Goal: Task Accomplishment & Management: Use online tool/utility

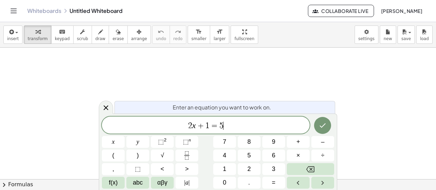
click at [257, 128] on span "2 x + 1 = 5 ​" at bounding box center [206, 126] width 208 height 10
drag, startPoint x: 257, startPoint y: 122, endPoint x: 151, endPoint y: 126, distance: 106.7
click at [151, 126] on span "2 x + 1 = 5" at bounding box center [206, 126] width 208 height 10
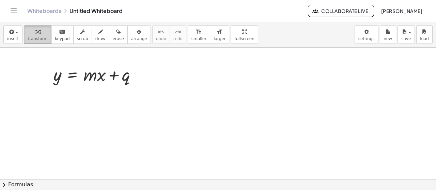
click at [24, 37] on button "transform" at bounding box center [38, 35] width 28 height 18
click at [15, 36] on span "insert" at bounding box center [13, 38] width 12 height 5
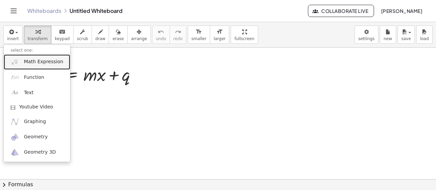
click at [24, 61] on span "Math Expression" at bounding box center [43, 62] width 39 height 7
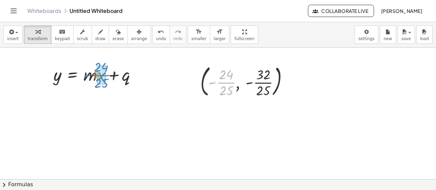
drag, startPoint x: 223, startPoint y: 86, endPoint x: 98, endPoint y: 78, distance: 125.3
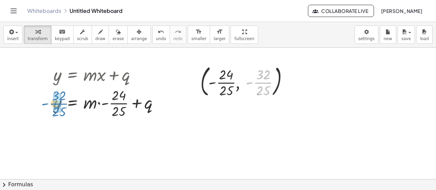
drag, startPoint x: 262, startPoint y: 83, endPoint x: 57, endPoint y: 105, distance: 205.5
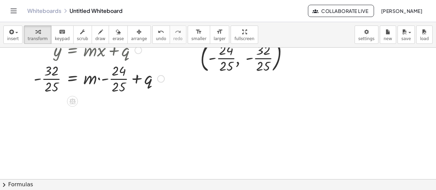
scroll to position [34, 0]
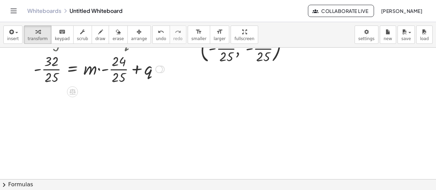
click at [99, 69] on div at bounding box center [99, 69] width 138 height 34
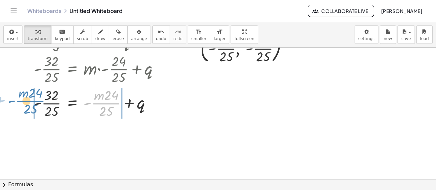
drag, startPoint x: 107, startPoint y: 105, endPoint x: 30, endPoint y: 103, distance: 76.7
click at [30, 103] on div "y = + · m · x + q y = + · m · - · 24 · 25 + q - · 32 · 25 = + · m · - · 24 · 25…" at bounding box center [97, 74] width 146 height 95
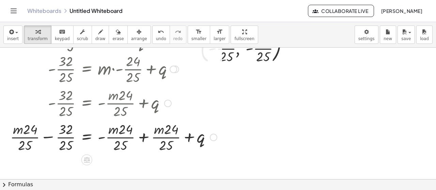
click at [145, 138] on div at bounding box center [114, 137] width 214 height 34
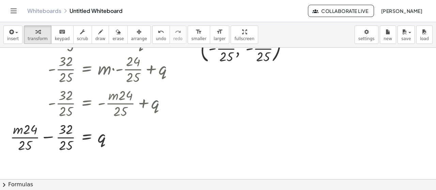
click at [24, 31] on button "transform" at bounding box center [38, 35] width 28 height 18
click at [14, 33] on span "button" at bounding box center [14, 32] width 1 height 5
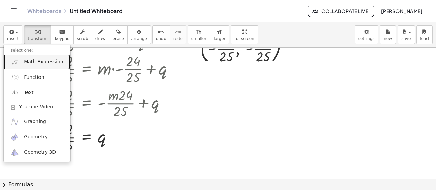
click at [26, 62] on span "Math Expression" at bounding box center [43, 62] width 39 height 7
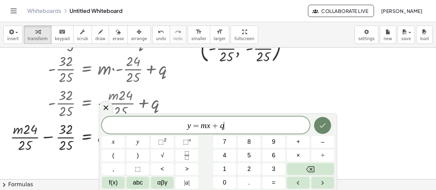
click at [324, 128] on icon "Done" at bounding box center [323, 126] width 8 height 8
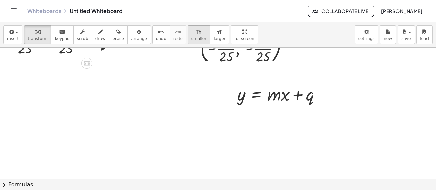
drag, startPoint x: 110, startPoint y: 137, endPoint x: 176, endPoint y: 29, distance: 126.5
click at [176, 30] on div "insert select one: Math Expression Function Text Youtube Video Graphing Geometr…" at bounding box center [218, 106] width 436 height 168
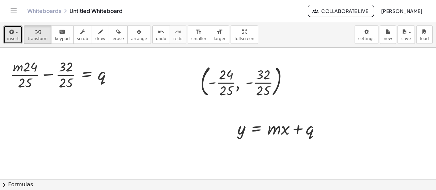
click at [7, 28] on div "button" at bounding box center [13, 32] width 12 height 8
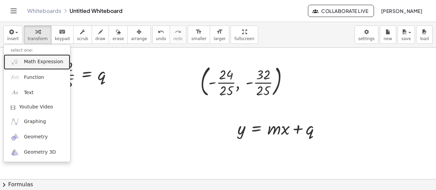
click at [39, 59] on span "Math Expression" at bounding box center [43, 62] width 39 height 7
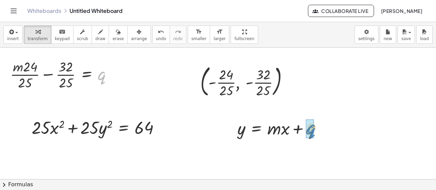
drag, startPoint x: 99, startPoint y: 77, endPoint x: 309, endPoint y: 130, distance: 215.9
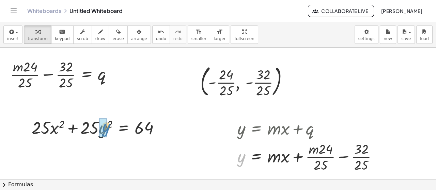
drag, startPoint x: 243, startPoint y: 159, endPoint x: 106, endPoint y: 128, distance: 140.5
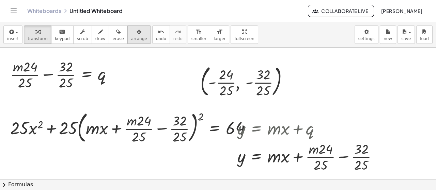
click at [132, 31] on div "button" at bounding box center [139, 32] width 16 height 8
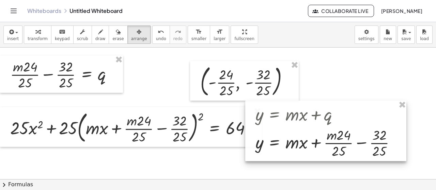
drag, startPoint x: 386, startPoint y: 164, endPoint x: 203, endPoint y: 126, distance: 186.2
click at [430, 19] on div "Graspable Math Activities Whiteboards Classes Account v1.28.4 | Privacy policy …" at bounding box center [218, 95] width 436 height 190
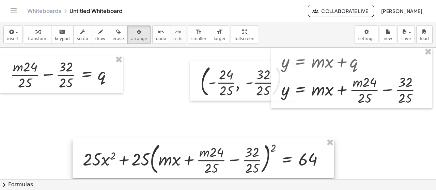
drag, startPoint x: 155, startPoint y: 121, endPoint x: 224, endPoint y: 149, distance: 74.0
click at [226, 151] on div at bounding box center [204, 159] width 262 height 40
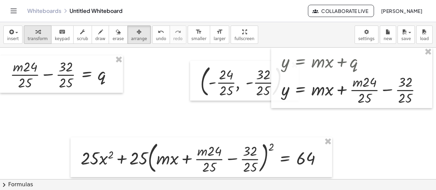
click at [35, 39] on span "transform" at bounding box center [38, 38] width 20 height 5
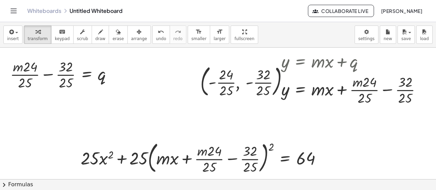
click at [229, 77] on div "insert select one: Math Expression Function Text Youtube Video Graphing Geometr…" at bounding box center [218, 106] width 436 height 168
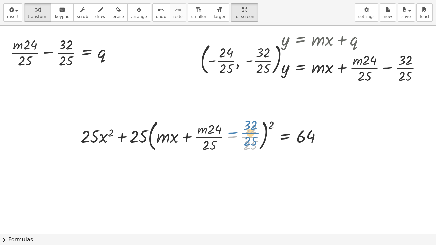
drag, startPoint x: 231, startPoint y: 137, endPoint x: 236, endPoint y: 137, distance: 4.8
click at [236, 137] on div at bounding box center [203, 135] width 253 height 37
drag, startPoint x: 271, startPoint y: 123, endPoint x: 236, endPoint y: 126, distance: 34.5
click at [236, 126] on div at bounding box center [203, 135] width 253 height 37
click at [272, 126] on div at bounding box center [203, 135] width 253 height 37
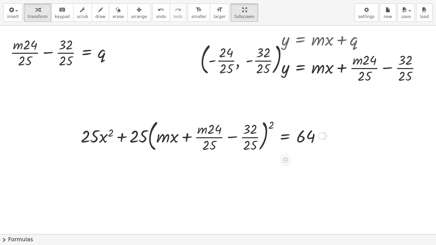
click at [272, 126] on div at bounding box center [203, 135] width 253 height 37
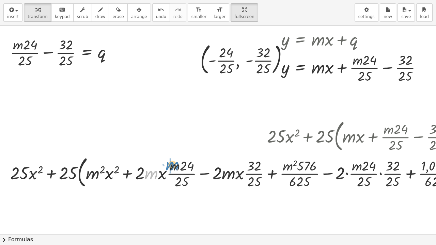
drag, startPoint x: 151, startPoint y: 177, endPoint x: 172, endPoint y: 168, distance: 23.1
click at [172, 168] on div at bounding box center [262, 172] width 510 height 37
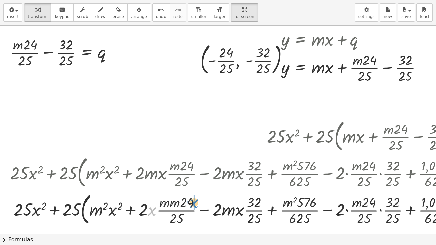
drag, startPoint x: 166, startPoint y: 206, endPoint x: 192, endPoint y: 206, distance: 26.6
click at [192, 190] on div at bounding box center [262, 208] width 510 height 37
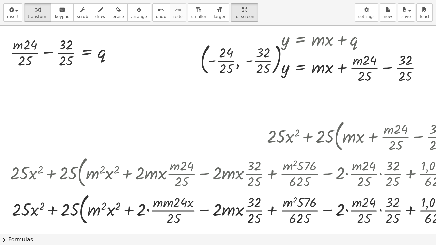
click at [148, 190] on div at bounding box center [262, 208] width 510 height 37
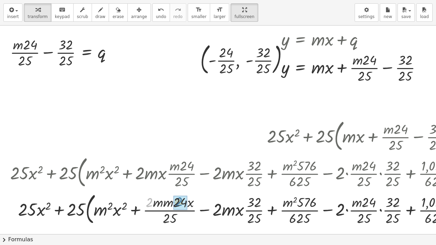
drag, startPoint x: 150, startPoint y: 202, endPoint x: 180, endPoint y: 202, distance: 30.0
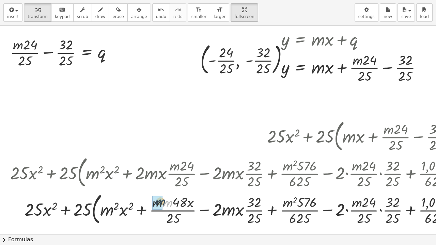
drag, startPoint x: 167, startPoint y: 205, endPoint x: 160, endPoint y: 204, distance: 7.3
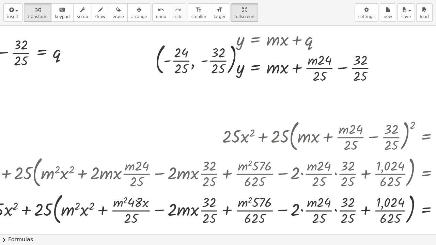
scroll to position [0, 45]
click at [172, 190] on div at bounding box center [216, 208] width 510 height 37
drag, startPoint x: 173, startPoint y: 209, endPoint x: 204, endPoint y: 202, distance: 31.2
click at [204, 190] on div at bounding box center [216, 208] width 510 height 37
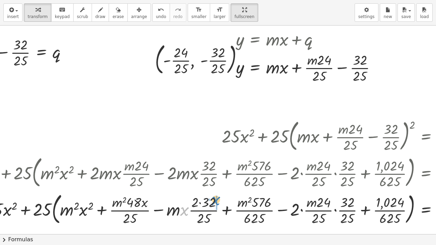
drag, startPoint x: 184, startPoint y: 214, endPoint x: 215, endPoint y: 204, distance: 32.9
click at [215, 190] on div at bounding box center [216, 208] width 510 height 37
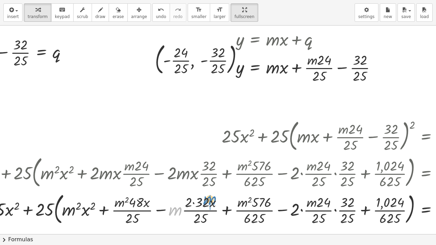
drag, startPoint x: 199, startPoint y: 209, endPoint x: 211, endPoint y: 202, distance: 14.4
click at [211, 190] on div at bounding box center [216, 208] width 510 height 37
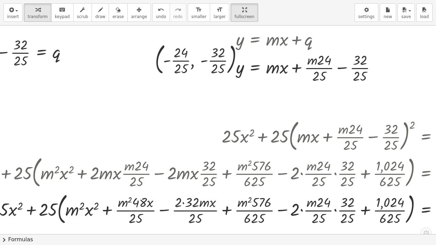
click at [183, 190] on div at bounding box center [216, 208] width 510 height 37
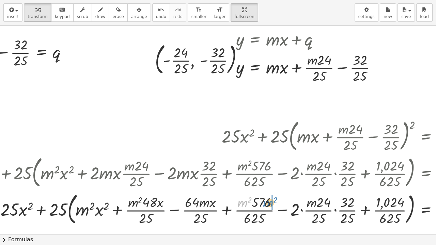
drag, startPoint x: 240, startPoint y: 204, endPoint x: 265, endPoint y: 204, distance: 25.6
click at [265, 190] on div at bounding box center [216, 208] width 510 height 37
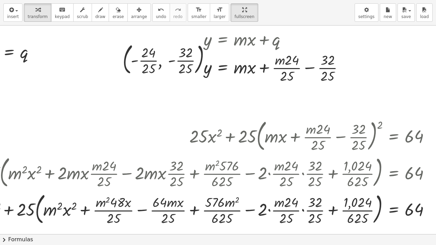
scroll to position [0, 89]
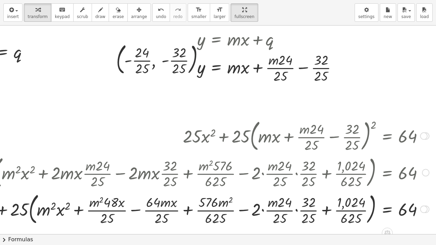
click at [294, 190] on div at bounding box center [178, 208] width 510 height 37
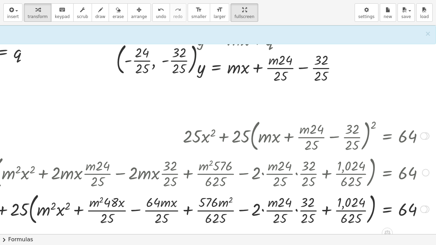
click at [292, 190] on div at bounding box center [178, 208] width 510 height 37
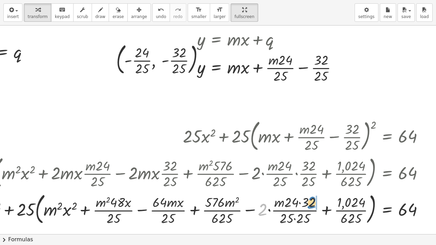
drag, startPoint x: 259, startPoint y: 210, endPoint x: 308, endPoint y: 202, distance: 49.6
click at [308, 190] on div at bounding box center [178, 208] width 510 height 37
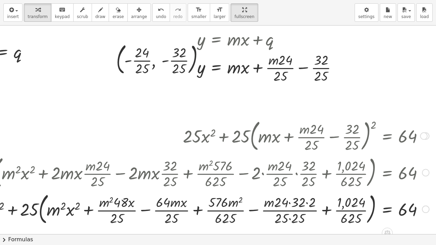
click at [286, 190] on div at bounding box center [178, 208] width 510 height 37
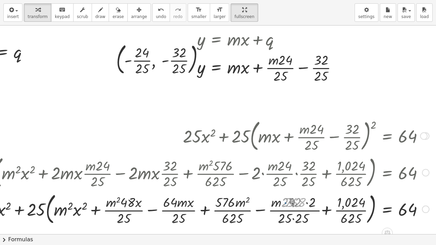
click at [302, 190] on div at bounding box center [178, 208] width 510 height 37
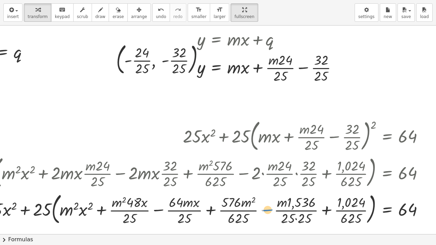
click at [269, 190] on div at bounding box center [178, 208] width 510 height 37
drag, startPoint x: 275, startPoint y: 204, endPoint x: 305, endPoint y: 202, distance: 30.1
click at [305, 190] on div at bounding box center [178, 208] width 510 height 37
click at [291, 190] on div at bounding box center [178, 208] width 510 height 37
click at [151, 190] on div at bounding box center [178, 208] width 510 height 37
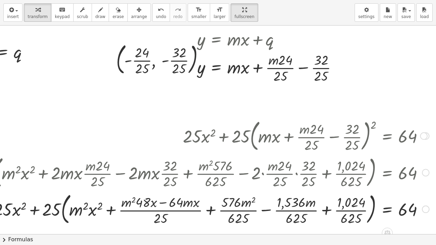
click at [204, 190] on div at bounding box center [178, 208] width 510 height 37
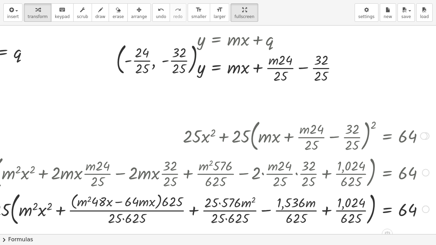
click at [118, 190] on div at bounding box center [178, 208] width 510 height 39
click at [156, 17] on span "undo" at bounding box center [161, 16] width 10 height 5
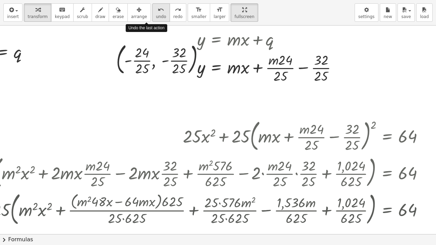
click at [156, 17] on span "undo" at bounding box center [161, 16] width 10 height 5
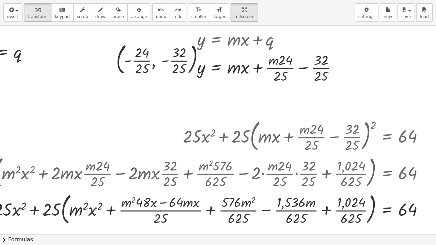
scroll to position [0, 0]
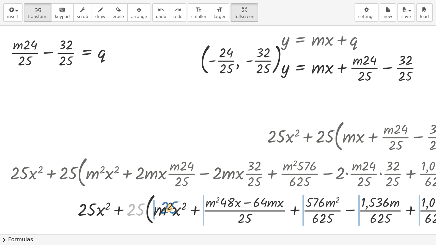
drag, startPoint x: 134, startPoint y: 209, endPoint x: 166, endPoint y: 207, distance: 32.4
click at [166, 190] on div at bounding box center [286, 208] width 459 height 37
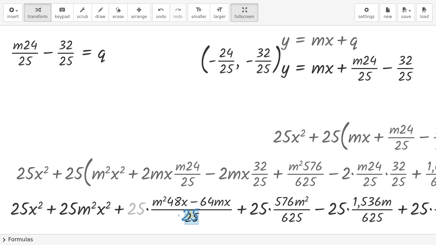
drag, startPoint x: 134, startPoint y: 210, endPoint x: 188, endPoint y: 216, distance: 54.5
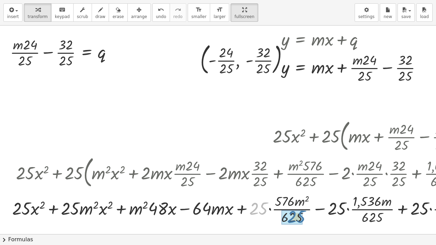
drag, startPoint x: 258, startPoint y: 210, endPoint x: 295, endPoint y: 219, distance: 37.8
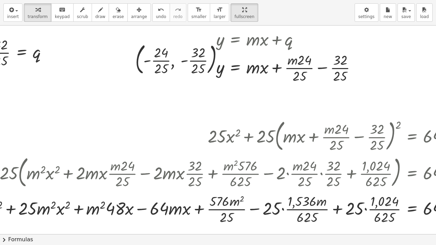
scroll to position [0, 75]
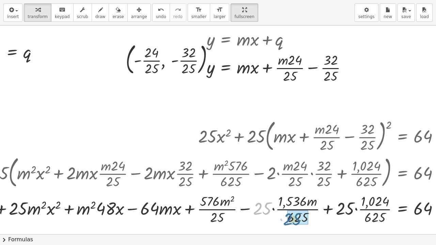
drag, startPoint x: 261, startPoint y: 206, endPoint x: 292, endPoint y: 217, distance: 32.1
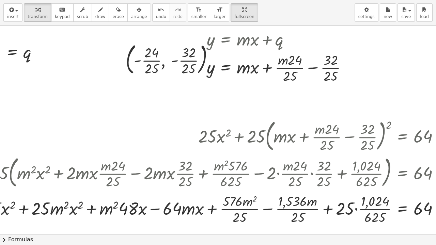
drag, startPoint x: 302, startPoint y: 235, endPoint x: 329, endPoint y: 234, distance: 26.9
click at [329, 190] on button "chevron_right Formulas" at bounding box center [218, 239] width 436 height 11
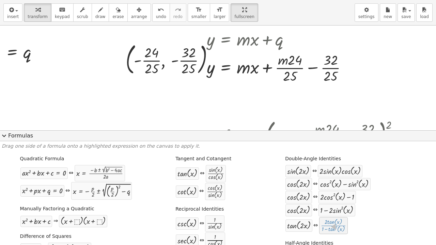
drag, startPoint x: 331, startPoint y: 230, endPoint x: 330, endPoint y: 225, distance: 5.2
click at [2, 136] on span "expand_more" at bounding box center [4, 136] width 8 height 8
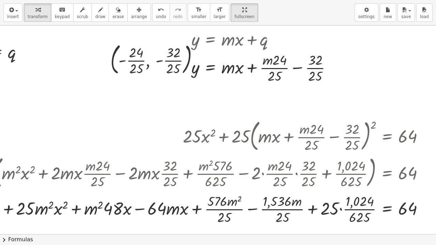
scroll to position [0, 95]
drag, startPoint x: 325, startPoint y: 207, endPoint x: 352, endPoint y: 214, distance: 27.9
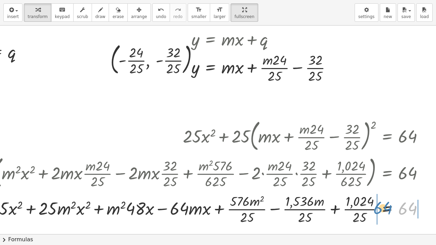
drag, startPoint x: 402, startPoint y: 205, endPoint x: 378, endPoint y: 204, distance: 24.9
click at [378, 190] on div at bounding box center [178, 209] width 510 height 34
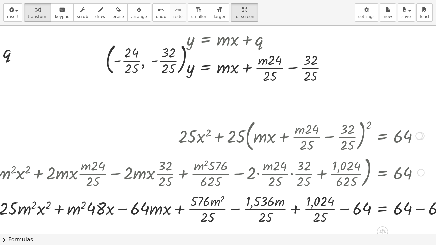
drag, startPoint x: 420, startPoint y: 210, endPoint x: 392, endPoint y: 217, distance: 29.4
click at [420, 190] on div at bounding box center [190, 209] width 545 height 34
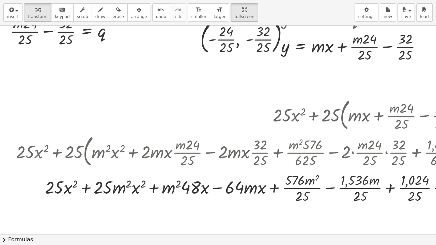
drag, startPoint x: 159, startPoint y: 226, endPoint x: 234, endPoint y: 228, distance: 75.0
click at [234, 190] on div "y = + · m · x + q y = + · m · - · 24 · 25 + q - · 32 · 25 = + · m · - · 24 · 25…" at bounding box center [280, 213] width 561 height 418
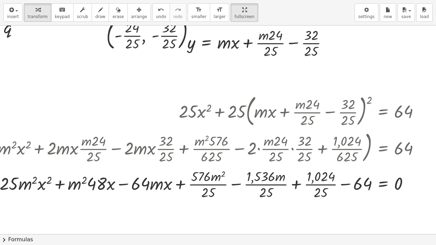
scroll to position [25, 97]
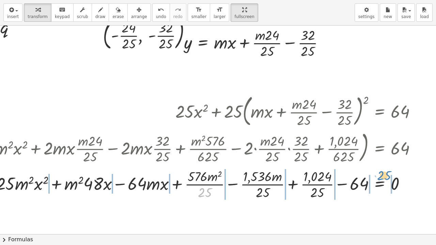
drag, startPoint x: 199, startPoint y: 194, endPoint x: 378, endPoint y: 176, distance: 180.1
click at [378, 176] on div at bounding box center [170, 184] width 510 height 34
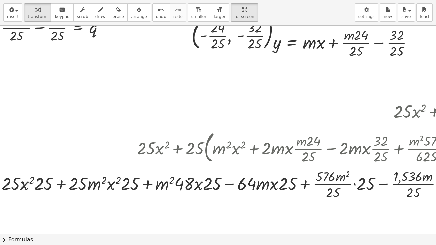
scroll to position [25, 0]
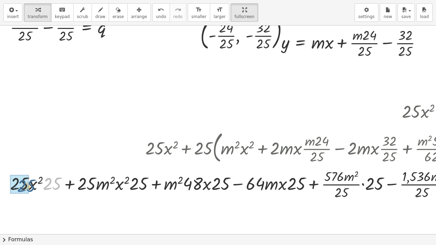
drag, startPoint x: 52, startPoint y: 183, endPoint x: 25, endPoint y: 185, distance: 27.3
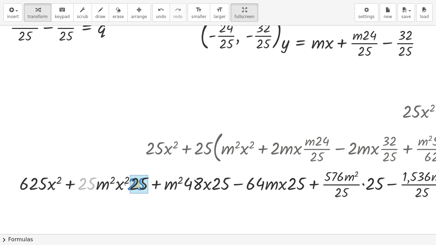
drag, startPoint x: 86, startPoint y: 186, endPoint x: 135, endPoint y: 186, distance: 49.4
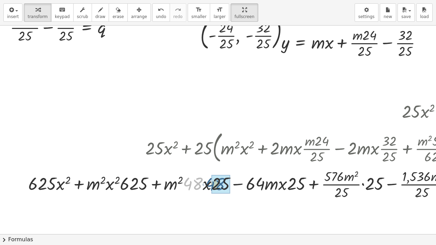
drag, startPoint x: 196, startPoint y: 185, endPoint x: 219, endPoint y: 185, distance: 23.2
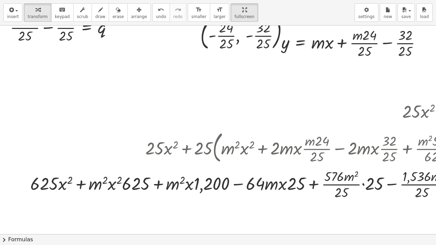
drag, startPoint x: 215, startPoint y: 229, endPoint x: 238, endPoint y: 229, distance: 22.8
click at [238, 190] on div at bounding box center [333, 210] width 667 height 418
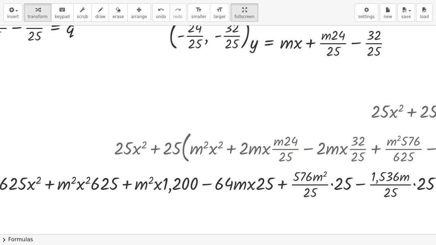
scroll to position [25, 37]
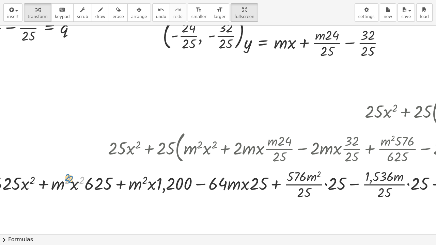
click at [72, 184] on div at bounding box center [307, 184] width 637 height 34
drag, startPoint x: 61, startPoint y: 187, endPoint x: 112, endPoint y: 187, distance: 51.5
drag, startPoint x: 55, startPoint y: 186, endPoint x: 108, endPoint y: 185, distance: 53.2
click at [108, 185] on div at bounding box center [307, 184] width 637 height 34
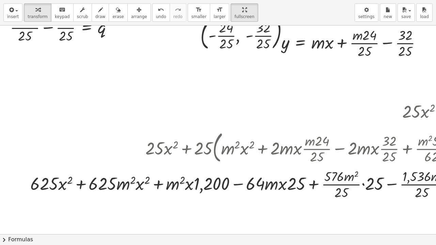
drag, startPoint x: 75, startPoint y: 235, endPoint x: 101, endPoint y: 234, distance: 25.9
click at [101, 190] on div "insert select one: Math Expression Function Text Youtube Video Graphing Geometr…" at bounding box center [218, 122] width 436 height 245
drag, startPoint x: 189, startPoint y: 185, endPoint x: 225, endPoint y: 185, distance: 36.1
click at [225, 185] on div at bounding box center [345, 184] width 637 height 34
drag, startPoint x: 178, startPoint y: 185, endPoint x: 217, endPoint y: 180, distance: 39.5
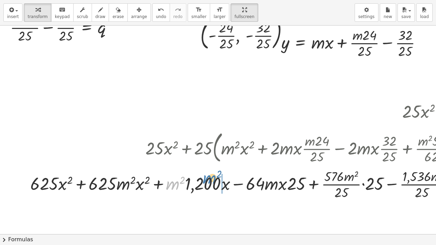
click at [217, 180] on div at bounding box center [345, 184] width 637 height 34
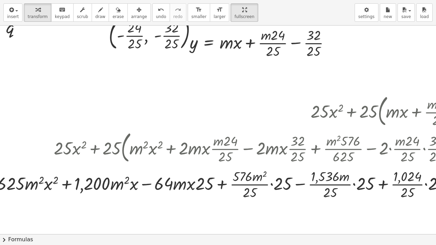
scroll to position [25, 127]
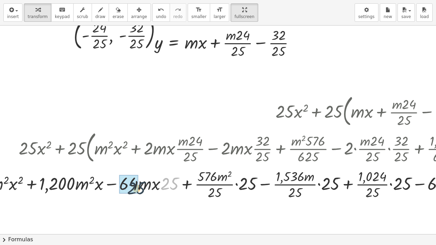
drag, startPoint x: 168, startPoint y: 183, endPoint x: 132, endPoint y: 184, distance: 36.8
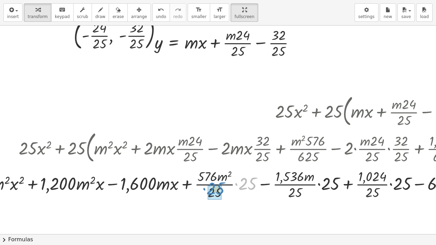
drag, startPoint x: 244, startPoint y: 185, endPoint x: 212, endPoint y: 190, distance: 33.1
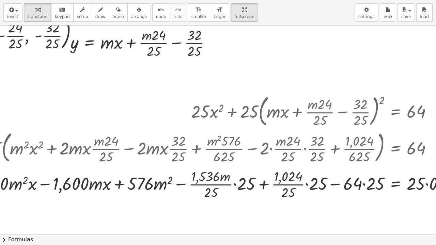
scroll to position [25, 218]
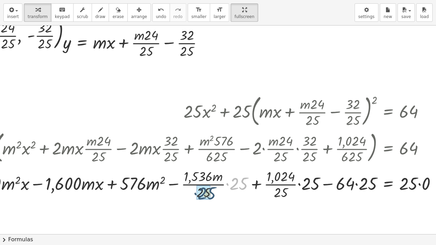
drag, startPoint x: 233, startPoint y: 184, endPoint x: 196, endPoint y: 194, distance: 38.3
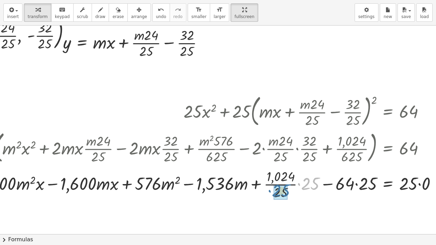
drag, startPoint x: 309, startPoint y: 185, endPoint x: 279, endPoint y: 192, distance: 30.2
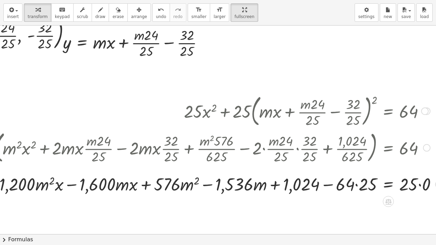
scroll to position [25, 236]
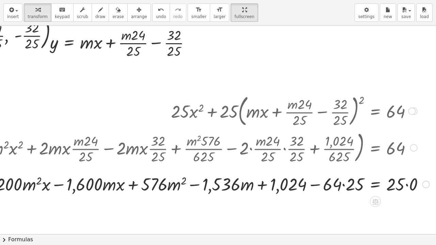
click at [401, 186] on div at bounding box center [140, 183] width 586 height 23
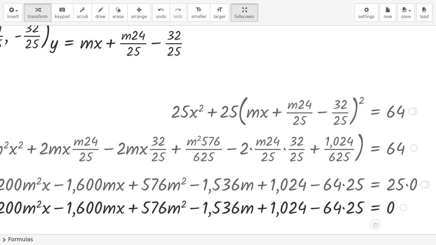
click at [337, 190] on div at bounding box center [140, 207] width 586 height 23
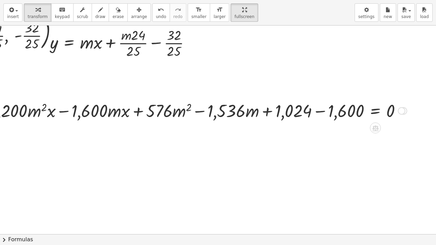
drag, startPoint x: 398, startPoint y: 208, endPoint x: 412, endPoint y: 96, distance: 113.0
click at [412, 97] on div "y = + · m · x + q y = + · m · - · 24 · 25 + q - · 32 · 25 = + · m · - · 24 · 25…" at bounding box center [102, 210] width 667 height 418
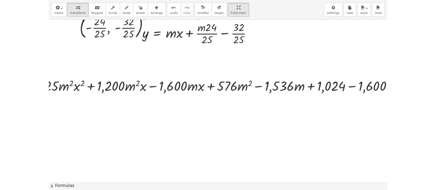
scroll to position [25, 0]
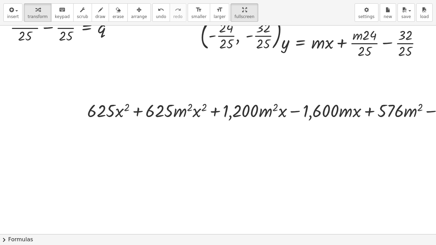
drag, startPoint x: 183, startPoint y: 7, endPoint x: 206, endPoint y: 231, distance: 224.3
click at [196, 7] on icon "format_size" at bounding box center [199, 10] width 6 height 8
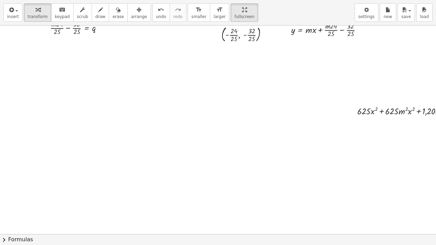
click at [206, 190] on div "insert select one: Math Expression Function Text Youtube Video Graphing Geometr…" at bounding box center [218, 122] width 436 height 245
click at [256, 114] on div at bounding box center [333, 210] width 667 height 418
click at [196, 11] on icon "format_size" at bounding box center [199, 10] width 6 height 8
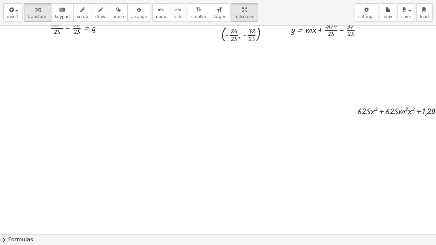
click at [216, 10] on icon "format_size" at bounding box center [219, 10] width 6 height 8
click at [219, 111] on div at bounding box center [333, 210] width 667 height 418
click at [382, 59] on div at bounding box center [333, 210] width 667 height 418
click at [275, 86] on div at bounding box center [333, 210] width 667 height 418
click at [0, 0] on button "3" at bounding box center [0, 0] width 0 height 0
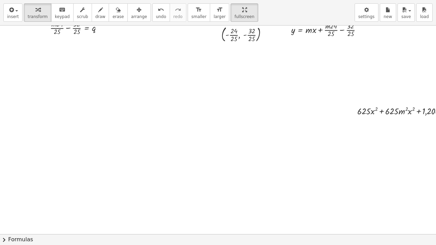
click at [242, 10] on icon "button" at bounding box center [244, 10] width 5 height 8
click at [191, 109] on div at bounding box center [333, 210] width 667 height 418
click at [271, 111] on div "y = + · m · x + q y = + · m · - · 24 · 25 + q - · 32 · 25 = + · m · - · 24 · 25…" at bounding box center [333, 210] width 667 height 418
click at [137, 12] on icon "button" at bounding box center [139, 10] width 5 height 8
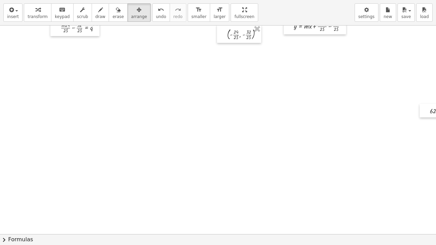
scroll to position [25, 110]
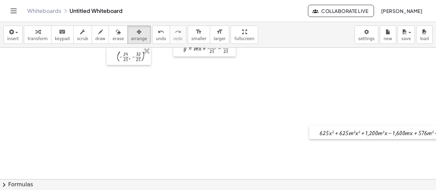
drag, startPoint x: 348, startPoint y: 114, endPoint x: 249, endPoint y: 111, distance: 98.9
click at [249, 111] on div at bounding box center [223, 177] width 667 height 309
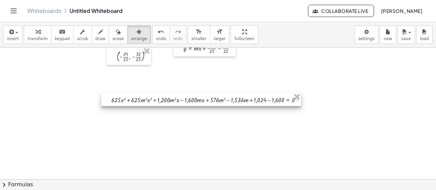
drag, startPoint x: 340, startPoint y: 138, endPoint x: 121, endPoint y: 105, distance: 222.0
click at [121, 105] on div at bounding box center [201, 100] width 200 height 14
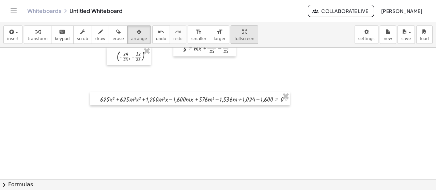
click at [210, 35] on button "format_size larger" at bounding box center [219, 35] width 19 height 18
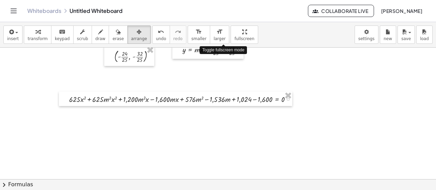
drag, startPoint x: 222, startPoint y: 34, endPoint x: 222, endPoint y: 75, distance: 41.2
click at [222, 75] on div "insert select one: Math Expression Function Text Youtube Video Graphing Geometr…" at bounding box center [218, 106] width 436 height 168
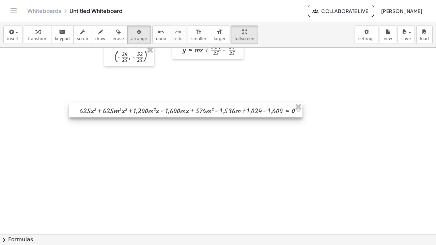
drag, startPoint x: 249, startPoint y: 79, endPoint x: 258, endPoint y: 90, distance: 14.7
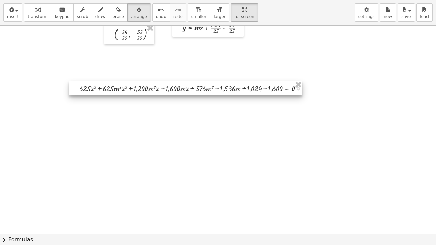
click at [258, 90] on div at bounding box center [185, 88] width 233 height 15
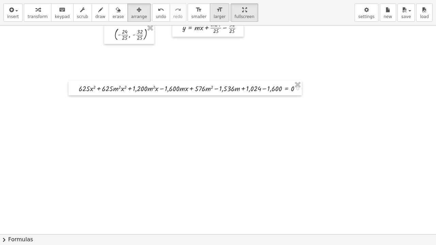
click at [216, 7] on icon "format_size" at bounding box center [219, 10] width 6 height 8
drag, startPoint x: 202, startPoint y: 7, endPoint x: 171, endPoint y: 67, distance: 67.2
click at [216, 7] on icon "format_size" at bounding box center [219, 10] width 6 height 8
click at [214, 87] on div at bounding box center [184, 88] width 233 height 15
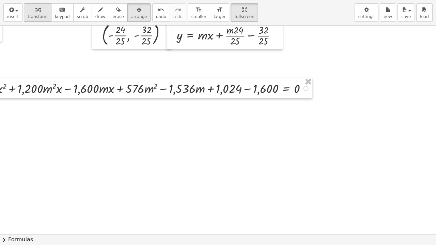
click at [35, 14] on icon "button" at bounding box center [37, 10] width 5 height 8
click at [133, 16] on span "arrange" at bounding box center [139, 16] width 16 height 5
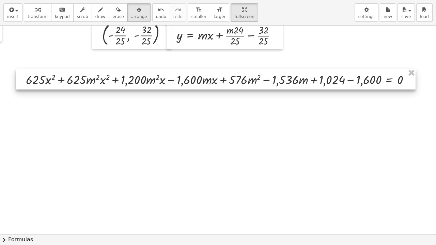
drag, startPoint x: 141, startPoint y: 78, endPoint x: 249, endPoint y: 70, distance: 109.1
click at [249, 70] on div at bounding box center [216, 79] width 400 height 21
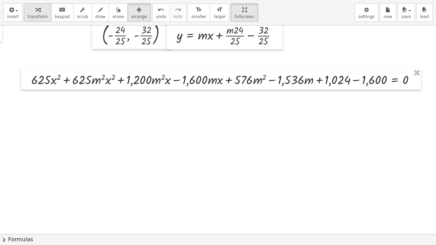
click at [41, 12] on div "button" at bounding box center [38, 9] width 20 height 8
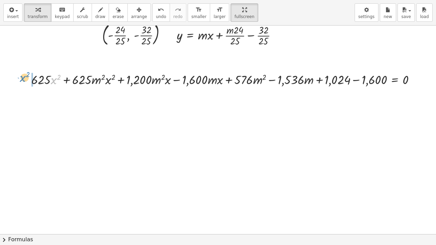
drag, startPoint x: 52, startPoint y: 81, endPoint x: 22, endPoint y: 78, distance: 30.8
click at [22, 78] on div "+ · 25 · x 2 + · 25 · y 2 = 64 + · 25 · x 2 + · 25 · ( + · m · x + · m · 24 · 2…" at bounding box center [221, 79] width 400 height 21
drag, startPoint x: 35, startPoint y: 80, endPoint x: 62, endPoint y: 77, distance: 27.4
drag, startPoint x: 106, startPoint y: 81, endPoint x: 54, endPoint y: 80, distance: 52.5
drag, startPoint x: 168, startPoint y: 79, endPoint x: 221, endPoint y: 80, distance: 53.5
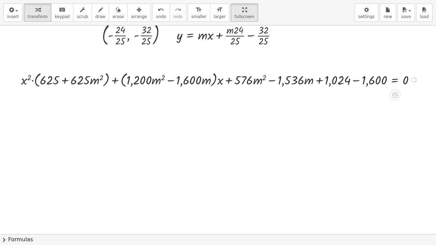
click at [358, 81] on div at bounding box center [221, 79] width 406 height 19
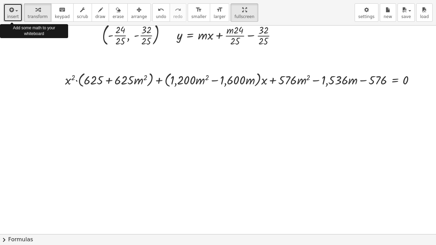
click at [15, 17] on span "insert" at bounding box center [13, 16] width 12 height 5
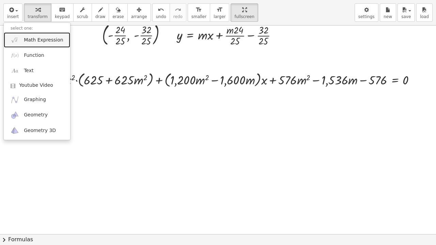
click at [33, 44] on link "Math Expression" at bounding box center [37, 39] width 66 height 15
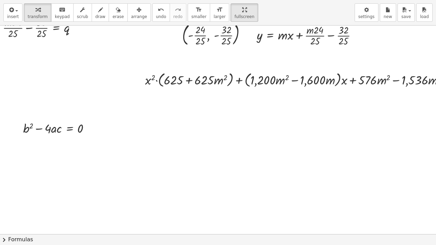
scroll to position [25, 33]
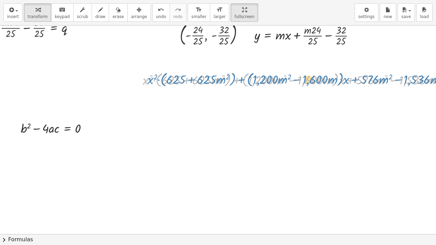
click at [239, 79] on div at bounding box center [320, 79] width 363 height 19
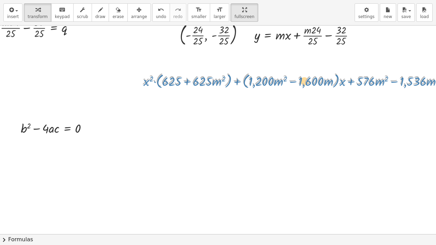
drag, startPoint x: 244, startPoint y: 94, endPoint x: 239, endPoint y: 81, distance: 14.2
click at [238, 82] on div at bounding box center [320, 79] width 363 height 19
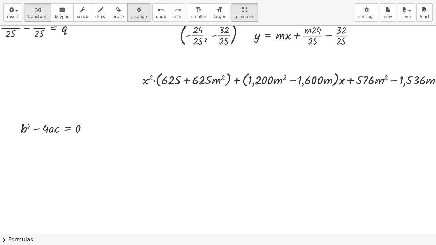
click at [131, 10] on div "button" at bounding box center [139, 9] width 16 height 8
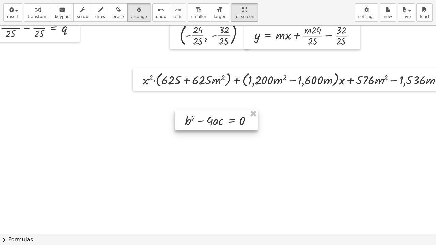
drag, startPoint x: 78, startPoint y: 126, endPoint x: 273, endPoint y: 114, distance: 195.3
click at [258, 114] on div at bounding box center [216, 120] width 83 height 21
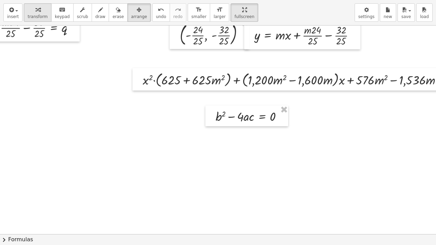
click at [41, 12] on div "button" at bounding box center [38, 9] width 20 height 8
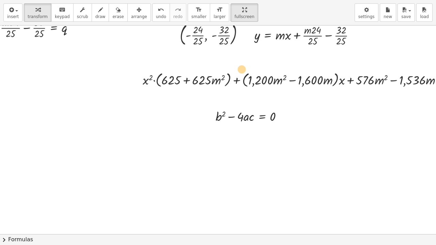
drag, startPoint x: 237, startPoint y: 80, endPoint x: 308, endPoint y: 70, distance: 71.7
click at [308, 70] on div at bounding box center [320, 79] width 363 height 19
drag, startPoint x: 329, startPoint y: 86, endPoint x: 218, endPoint y: 114, distance: 114.7
click at [283, 116] on div at bounding box center [281, 116] width 5 height 5
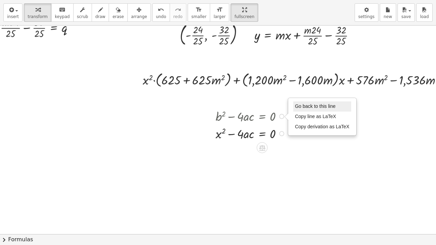
click at [299, 106] on span "Go back to this line" at bounding box center [315, 106] width 41 height 5
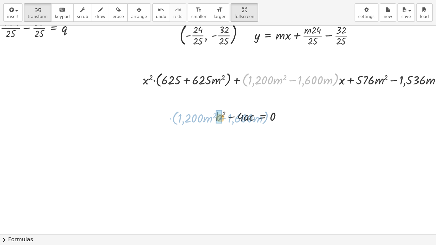
drag, startPoint x: 335, startPoint y: 81, endPoint x: 265, endPoint y: 119, distance: 79.9
click at [265, 119] on div "y = + · m · x + q y = + · m · - · 24 · 25 + q - · 32 · 25 = + · m · - · 24 · 25…" at bounding box center [300, 210] width 667 height 418
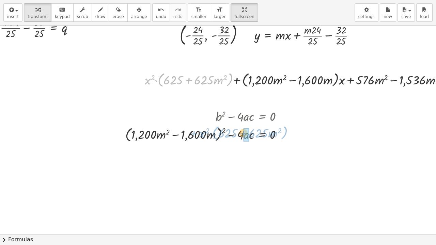
drag, startPoint x: 157, startPoint y: 80, endPoint x: 211, endPoint y: 133, distance: 76.1
click at [211, 133] on div "y = + · m · x + q y = + · m · - · 24 · 25 + q - · 32 · 25 = + · m · - · 24 · 25…" at bounding box center [300, 210] width 667 height 418
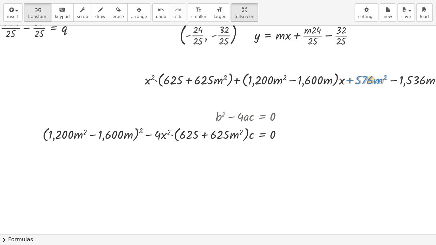
click at [349, 80] on div at bounding box center [319, 79] width 360 height 19
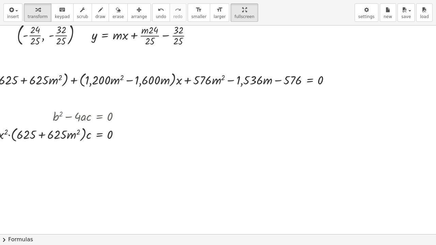
scroll to position [25, 213]
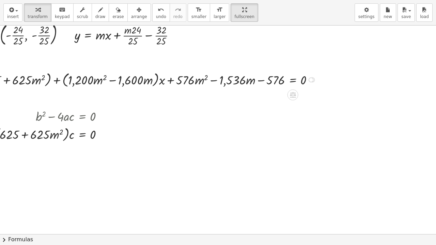
click at [312, 79] on div at bounding box center [311, 79] width 5 height 5
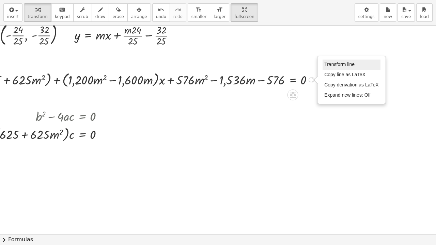
click at [339, 66] on span "Transform line" at bounding box center [339, 64] width 30 height 5
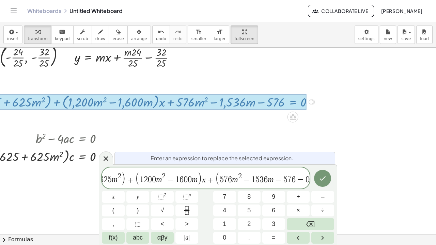
scroll to position [0, 47]
click at [290, 182] on span "6" at bounding box center [289, 180] width 4 height 8
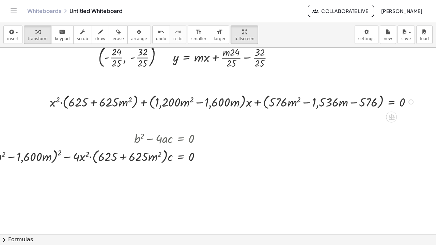
scroll to position [25, 108]
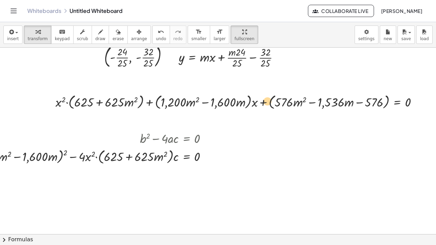
drag, startPoint x: 265, startPoint y: 79, endPoint x: 309, endPoint y: 78, distance: 44.6
click at [309, 92] on div at bounding box center [239, 101] width 374 height 19
click at [266, 92] on div at bounding box center [239, 101] width 374 height 19
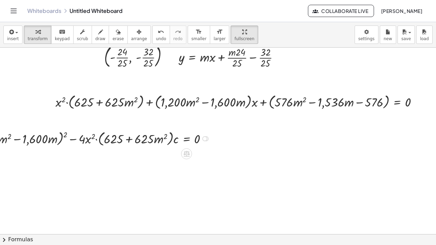
drag, startPoint x: 207, startPoint y: 134, endPoint x: 213, endPoint y: 111, distance: 22.9
click at [187, 139] on div "+ 2 − · 4 · · c = 0 ( + · 1,200 · m 2 − · 1,600 · m ) · x 2 · ( + 625 + · 625 ·…" at bounding box center [187, 139] width 0 height 0
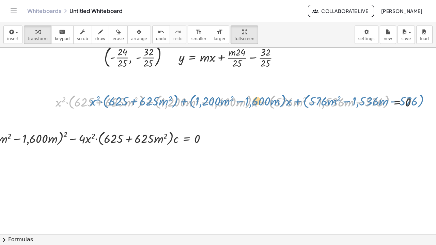
drag, startPoint x: 266, startPoint y: 79, endPoint x: 302, endPoint y: 78, distance: 35.8
click at [302, 92] on div at bounding box center [239, 101] width 374 height 19
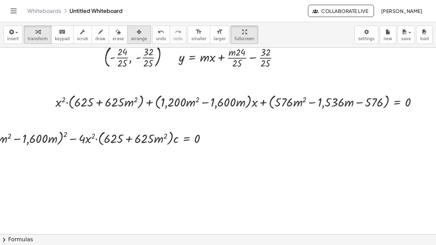
click at [131, 36] on span "arrange" at bounding box center [139, 38] width 16 height 5
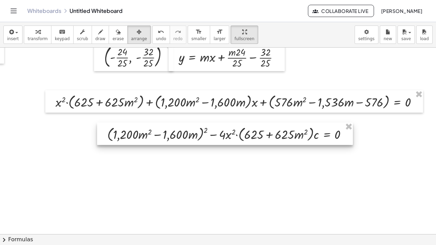
drag, startPoint x: 168, startPoint y: 113, endPoint x: 310, endPoint y: 107, distance: 141.8
click at [310, 123] on div at bounding box center [225, 134] width 256 height 22
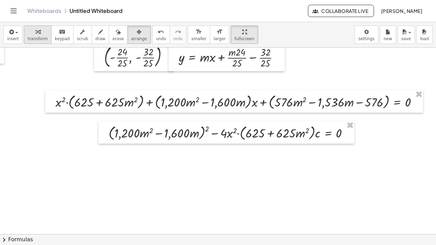
click at [42, 36] on span "transform" at bounding box center [38, 38] width 20 height 5
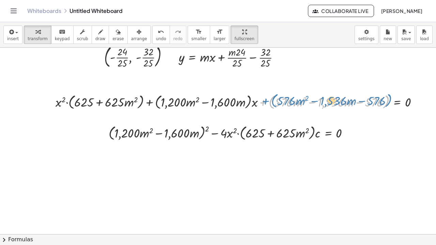
click at [266, 92] on div at bounding box center [239, 101] width 374 height 19
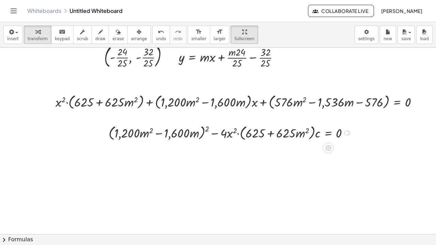
click at [347, 130] on div at bounding box center [346, 132] width 5 height 5
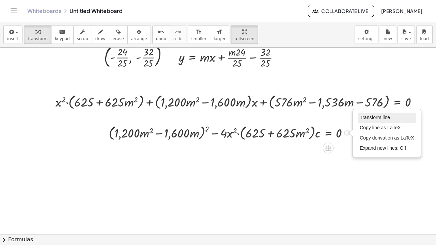
click at [380, 115] on span "Transform line" at bounding box center [375, 117] width 30 height 5
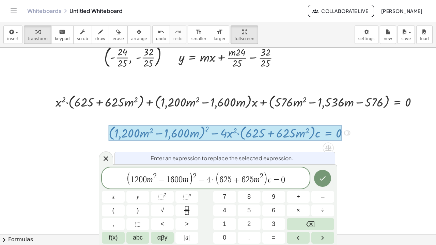
click at [268, 181] on var "c" at bounding box center [270, 179] width 4 height 9
click at [322, 182] on icon "Done" at bounding box center [323, 178] width 8 height 8
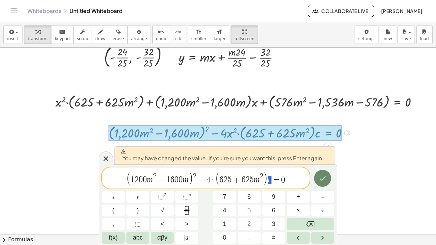
click at [322, 174] on icon "Done" at bounding box center [323, 178] width 8 height 8
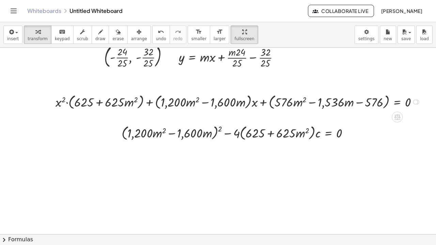
click at [418, 99] on div "Transform line Copy line as LaTeX Copy derivation as LaTeX Expand new lines: Off" at bounding box center [415, 101] width 5 height 5
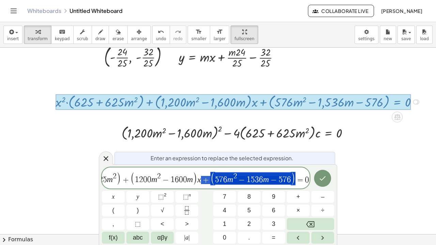
scroll to position [0, 47]
drag, startPoint x: 251, startPoint y: 178, endPoint x: 294, endPoint y: 176, distance: 43.6
click at [327, 182] on button "Done" at bounding box center [322, 178] width 17 height 17
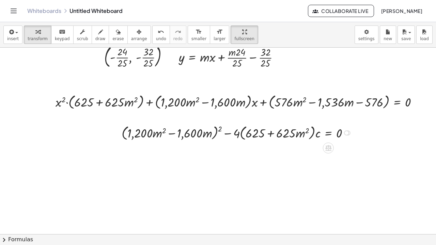
click at [346, 130] on div "Transform line Copy line as LaTeX Copy derivation as LaTeX Expand new lines: Off" at bounding box center [346, 132] width 5 height 5
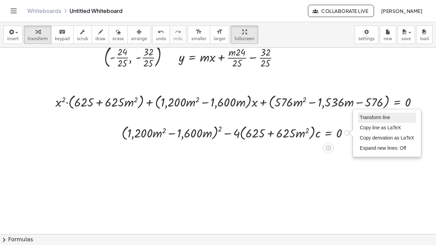
click at [371, 115] on span "Transform line" at bounding box center [375, 117] width 30 height 5
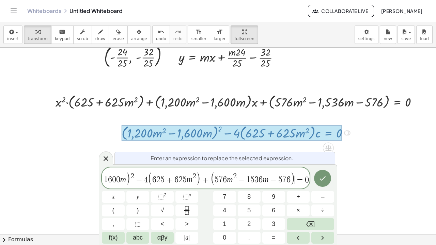
click at [211, 180] on span "+" at bounding box center [206, 180] width 10 height 8
click at [327, 177] on icon "Done" at bounding box center [323, 178] width 8 height 8
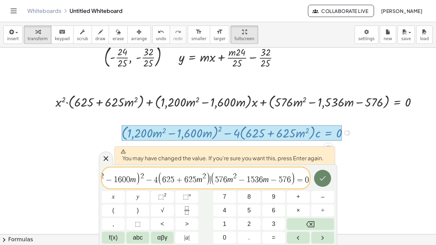
click at [325, 177] on icon "Done" at bounding box center [323, 178] width 8 height 8
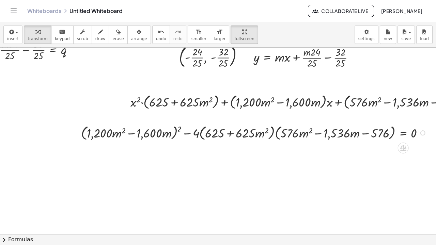
scroll to position [25, 34]
click at [179, 123] on div at bounding box center [254, 132] width 355 height 19
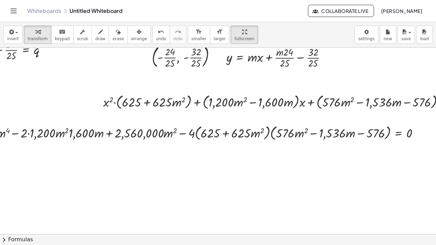
scroll to position [25, 95]
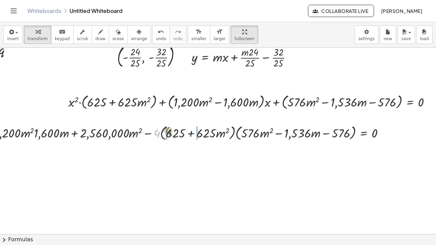
drag, startPoint x: 155, startPoint y: 111, endPoint x: 165, endPoint y: 108, distance: 10.5
click at [165, 123] on div at bounding box center [152, 132] width 482 height 19
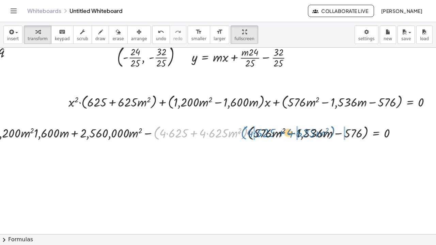
drag, startPoint x: 246, startPoint y: 112, endPoint x: 334, endPoint y: 112, distance: 87.9
click at [334, 123] on div at bounding box center [158, 132] width 494 height 19
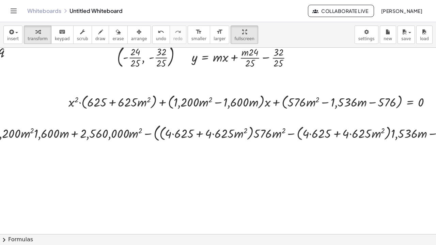
click at [174, 122] on div at bounding box center [252, 132] width 682 height 21
click at [212, 122] on div at bounding box center [253, 132] width 681 height 21
click at [201, 122] on div at bounding box center [254, 132] width 680 height 21
drag, startPoint x: 275, startPoint y: 112, endPoint x: 242, endPoint y: 112, distance: 32.7
click at [242, 122] on div at bounding box center [254, 132] width 680 height 21
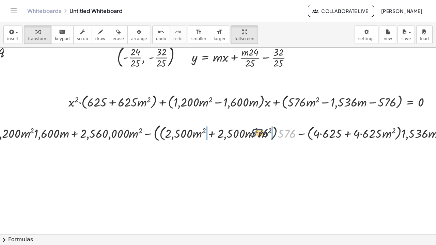
drag, startPoint x: 280, startPoint y: 112, endPoint x: 249, endPoint y: 112, distance: 31.4
click at [249, 122] on div at bounding box center [257, 132] width 693 height 21
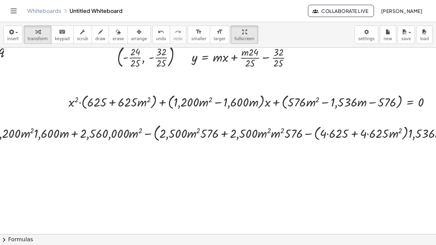
click at [327, 122] on div at bounding box center [261, 132] width 700 height 21
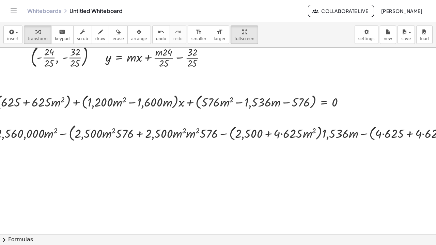
scroll to position [25, 196]
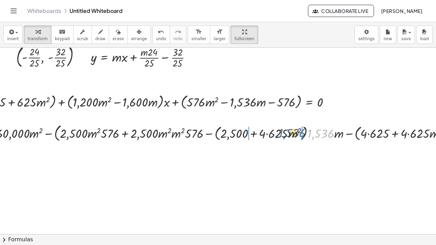
drag, startPoint x: 309, startPoint y: 110, endPoint x: 280, endPoint y: 110, distance: 29.0
click at [280, 122] on div at bounding box center [161, 132] width 698 height 21
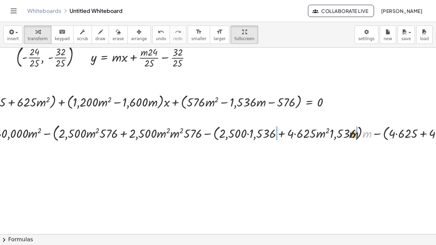
drag, startPoint x: 367, startPoint y: 113, endPoint x: 359, endPoint y: 114, distance: 7.9
click at [352, 122] on div at bounding box center [175, 132] width 728 height 21
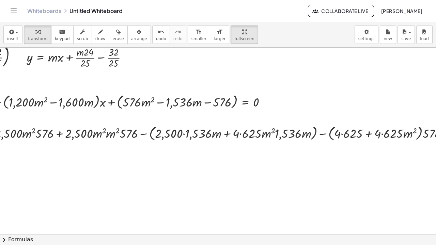
scroll to position [25, 313]
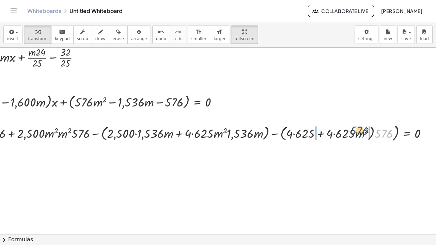
drag, startPoint x: 381, startPoint y: 114, endPoint x: 356, endPoint y: 111, distance: 24.7
click at [356, 122] on div at bounding box center [67, 132] width 738 height 21
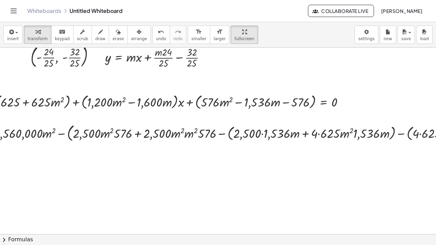
scroll to position [25, 179]
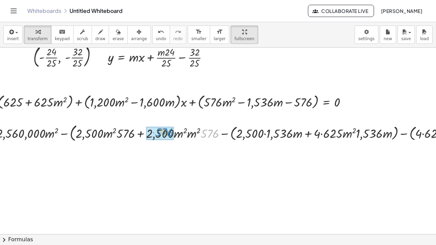
drag, startPoint x: 210, startPoint y: 112, endPoint x: 164, endPoint y: 110, distance: 46.0
drag, startPoint x: 215, startPoint y: 112, endPoint x: 206, endPoint y: 112, distance: 8.9
click at [206, 122] on div at bounding box center [207, 132] width 759 height 21
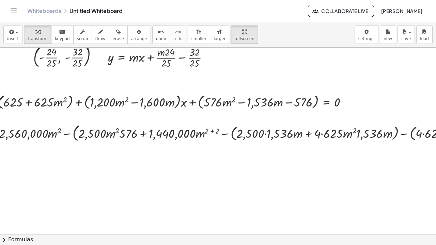
click at [213, 122] on div at bounding box center [208, 132] width 756 height 21
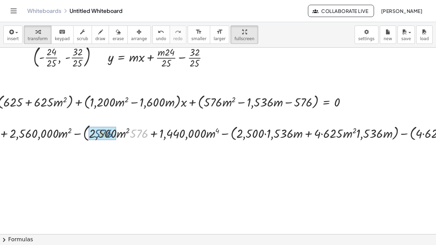
drag, startPoint x: 142, startPoint y: 113, endPoint x: 106, endPoint y: 113, distance: 36.1
click at [266, 122] on div at bounding box center [214, 132] width 747 height 21
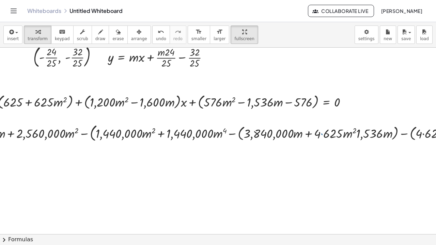
click at [323, 122] on div at bounding box center [217, 132] width 739 height 21
drag, startPoint x: 348, startPoint y: 111, endPoint x: 386, endPoint y: 112, distance: 38.9
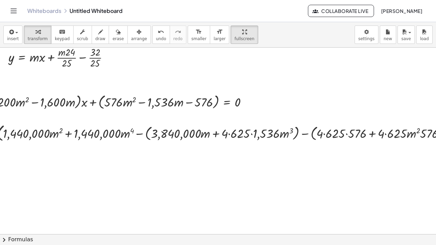
scroll to position [25, 281]
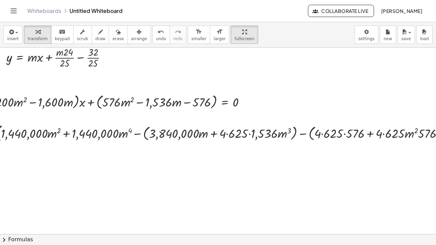
click at [324, 122] on div at bounding box center [119, 132] width 733 height 21
click at [340, 122] on div at bounding box center [119, 132] width 731 height 21
click at [345, 122] on div at bounding box center [119, 132] width 731 height 21
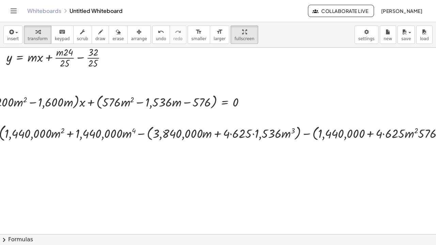
click at [384, 122] on div at bounding box center [121, 132] width 729 height 21
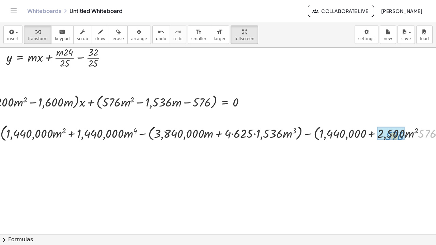
drag, startPoint x: 422, startPoint y: 112, endPoint x: 389, endPoint y: 114, distance: 33.1
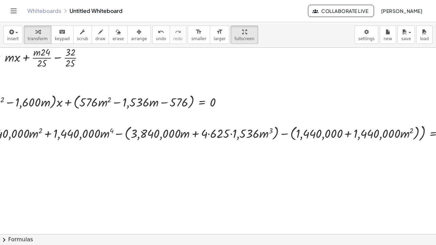
scroll to position [25, 335]
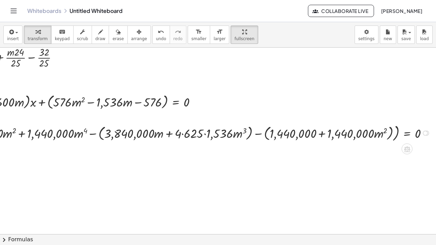
click at [256, 122] on div at bounding box center [72, 132] width 728 height 21
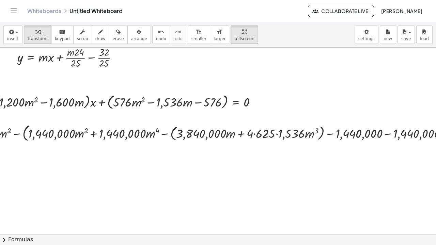
scroll to position [25, 250]
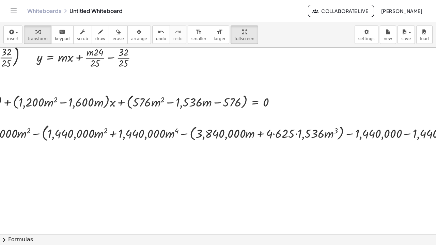
click at [184, 122] on div at bounding box center [158, 132] width 716 height 21
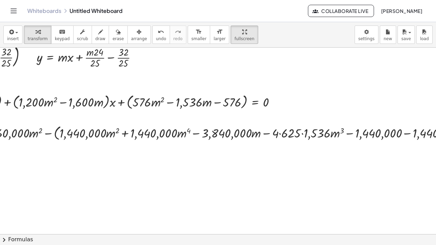
click at [351, 123] on div at bounding box center [164, 132] width 704 height 19
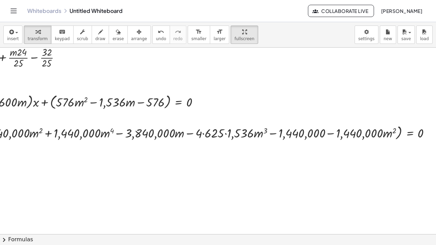
scroll to position [25, 329]
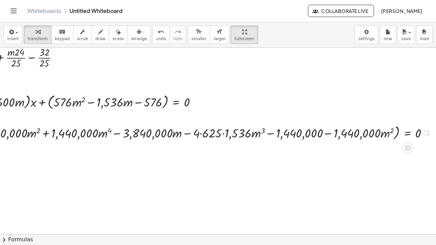
click at [200, 123] on div at bounding box center [85, 132] width 704 height 19
click at [224, 123] on div at bounding box center [85, 132] width 703 height 19
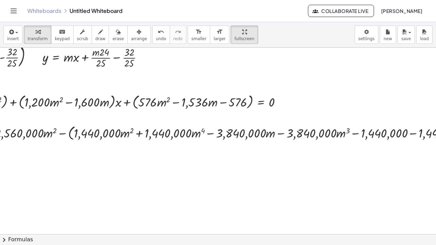
scroll to position [25, 0]
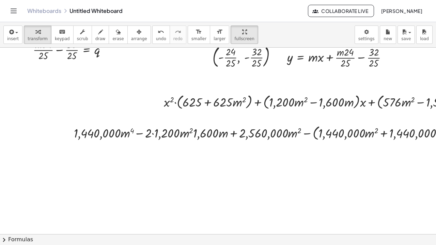
click at [305, 123] on div at bounding box center [419, 132] width 696 height 19
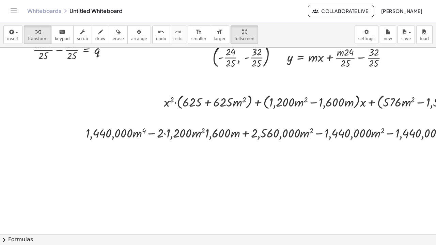
click at [191, 28] on div "format_size" at bounding box center [198, 32] width 15 height 8
click at [196, 28] on icon "format_size" at bounding box center [199, 32] width 6 height 8
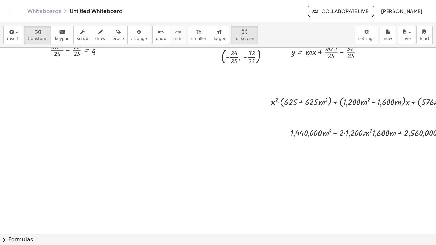
click at [241, 231] on div "y = + · m · x + q y = + · m · - · 24 · 25 + q - · 32 · 25 = + · m · - · 24 · 25…" at bounding box center [218, 141] width 436 height 187
click at [218, 144] on div at bounding box center [382, 210] width 764 height 374
click at [80, 28] on icon "button" at bounding box center [82, 32] width 5 height 8
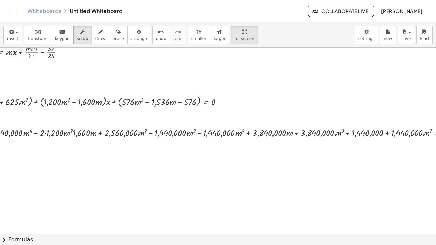
scroll to position [25, 298]
drag, startPoint x: 202, startPoint y: 111, endPoint x: 194, endPoint y: 108, distance: 8.8
click at [21, 126] on div at bounding box center [226, 132] width 475 height 13
drag, startPoint x: 199, startPoint y: 111, endPoint x: 191, endPoint y: 121, distance: 13.4
click at [191, 121] on div "y = + · m · x + q y = + · m · - · 24 · 25 + q - · 32 · 25 = + · m · - · 24 · 25…" at bounding box center [84, 210] width 764 height 374
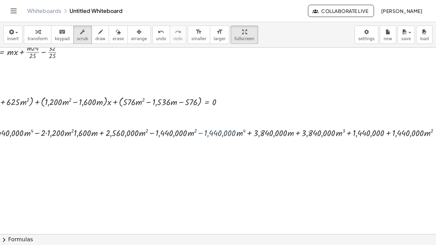
drag, startPoint x: 213, startPoint y: 112, endPoint x: 203, endPoint y: 121, distance: 13.3
click at [203, 121] on div "y = + · m · x + q y = + · m · - · 24 · 25 + q - · 32 · 25 = + · m · - · 24 · 25…" at bounding box center [84, 210] width 764 height 374
drag, startPoint x: 242, startPoint y: 111, endPoint x: 234, endPoint y: 120, distance: 12.0
click at [234, 120] on div "y = + · m · x + q y = + · m · - · 24 · 25 + q - · 32 · 25 = + · m · - · 24 · 25…" at bounding box center [84, 210] width 764 height 374
click at [28, 28] on div "button" at bounding box center [38, 32] width 20 height 8
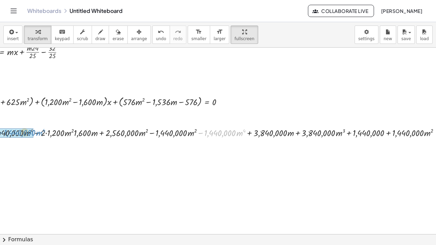
drag, startPoint x: 201, startPoint y: 110, endPoint x: 0, endPoint y: 110, distance: 200.7
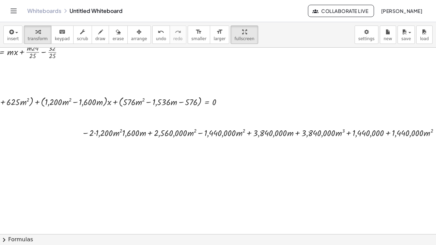
scroll to position [25, 318]
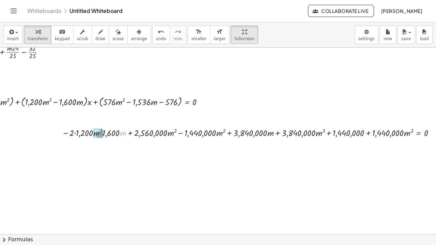
drag, startPoint x: 124, startPoint y: 110, endPoint x: 106, endPoint y: 108, distance: 18.5
drag, startPoint x: 115, startPoint y: 111, endPoint x: 85, endPoint y: 111, distance: 30.3
click at [86, 126] on div at bounding box center [255, 132] width 374 height 13
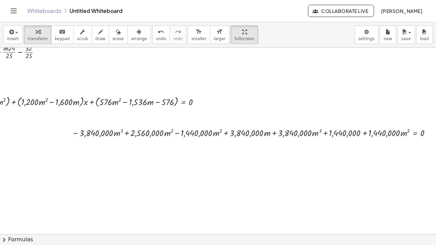
scroll to position [25, 333]
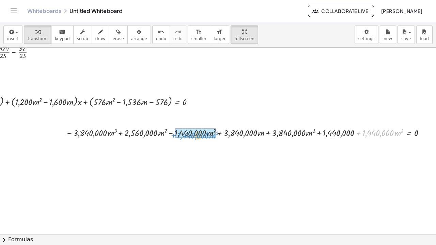
drag, startPoint x: 354, startPoint y: 110, endPoint x: 168, endPoint y: 112, distance: 186.7
click at [168, 126] on div at bounding box center [247, 132] width 370 height 13
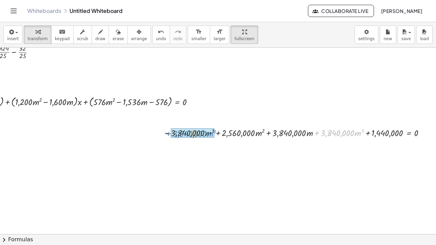
drag, startPoint x: 295, startPoint y: 120, endPoint x: 163, endPoint y: 110, distance: 132.6
click at [163, 126] on div at bounding box center [296, 132] width 273 height 13
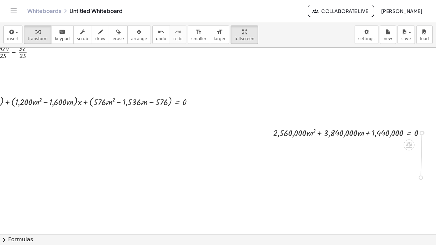
drag, startPoint x: 416, startPoint y: 111, endPoint x: 416, endPoint y: 154, distance: 43.6
click at [416, 154] on div "y = + · m · x + q y = + · m · - · 24 · 25 + q - · 32 · 25 = + · m · - · 24 · 25…" at bounding box center [54, 210] width 764 height 374
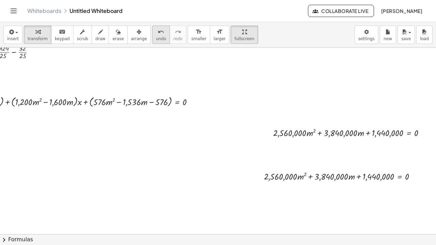
click at [158, 28] on icon "undo" at bounding box center [161, 32] width 6 height 8
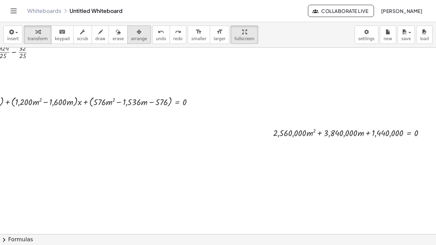
click at [131, 28] on div "button" at bounding box center [139, 32] width 16 height 8
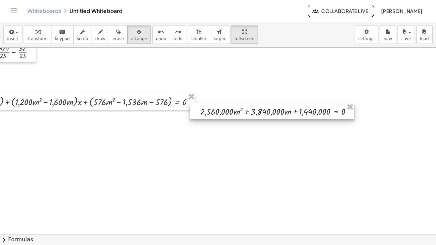
drag, startPoint x: 368, startPoint y: 115, endPoint x: 295, endPoint y: 93, distance: 76.1
click at [295, 103] on div at bounding box center [272, 111] width 164 height 16
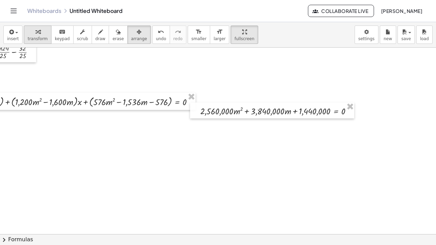
click at [43, 28] on div "button" at bounding box center [38, 32] width 20 height 8
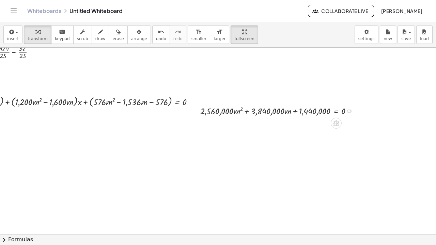
drag, startPoint x: 343, startPoint y: 89, endPoint x: 350, endPoint y: 83, distance: 9.2
click at [352, 78] on div "y = + · m · x + q y = + · m · - · 24 · 25 + q - · 32 · 25 = + · m · - · 24 · 25…" at bounding box center [54, 210] width 764 height 374
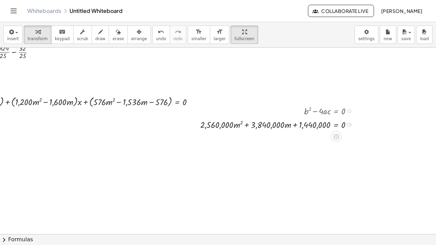
click at [347, 123] on div "Transform line Copy line as LaTeX Copy derivation as LaTeX Expand new lines: Off" at bounding box center [349, 125] width 4 height 4
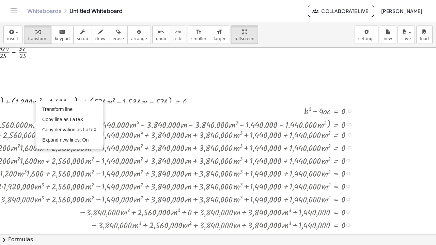
drag, startPoint x: 344, startPoint y: 101, endPoint x: 337, endPoint y: 245, distance: 144.3
click at [337, 245] on div "insert select one: Math Expression Function Text Youtube Video Graphing Geometr…" at bounding box center [218, 133] width 436 height 223
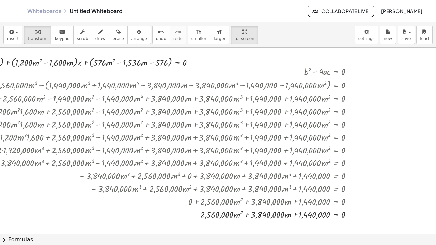
scroll to position [82, 333]
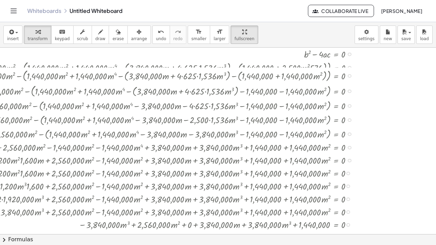
drag, startPoint x: 344, startPoint y: 175, endPoint x: 321, endPoint y: 245, distance: 73.6
click at [321, 245] on div "insert select one: Math Expression Function Text Youtube Video Graphing Geometr…" at bounding box center [218, 133] width 436 height 223
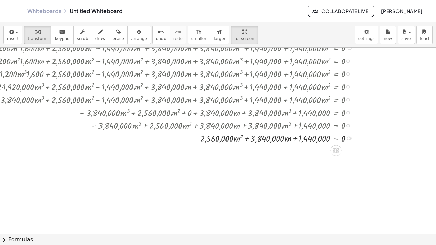
scroll to position [204, 333]
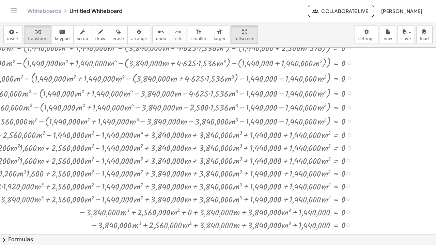
drag, startPoint x: 343, startPoint y: 113, endPoint x: 334, endPoint y: 245, distance: 132.2
click at [334, 245] on div "insert select one: Math Expression Function Text Youtube Video Graphing Geometr…" at bounding box center [218, 133] width 436 height 223
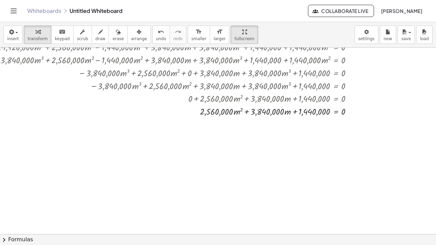
scroll to position [352, 333]
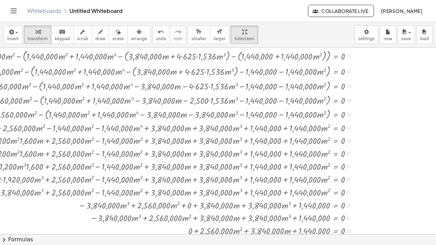
drag, startPoint x: 344, startPoint y: 85, endPoint x: 327, endPoint y: 245, distance: 160.7
click at [327, 245] on div "insert select one: Math Expression Function Text Youtube Video Graphing Geometr…" at bounding box center [218, 133] width 436 height 223
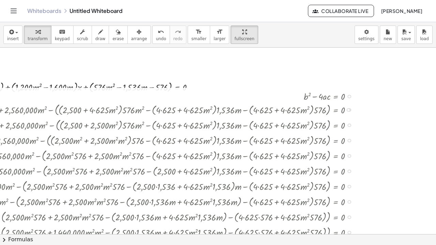
scroll to position [22, 333]
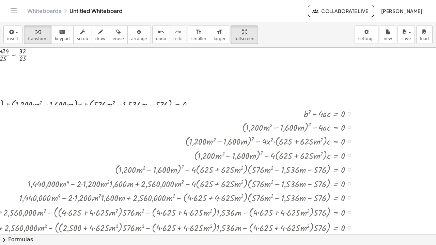
drag, startPoint x: 345, startPoint y: 118, endPoint x: 313, endPoint y: 245, distance: 131.1
click at [313, 245] on div "insert select one: Math Expression Function Text Youtube Video Graphing Geometr…" at bounding box center [218, 133] width 436 height 223
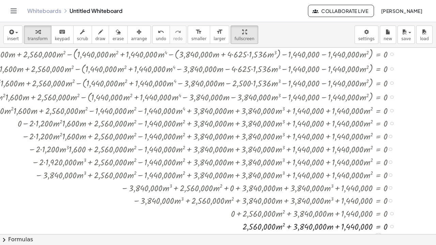
scroll to position [476, 286]
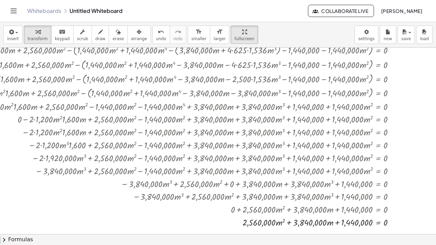
click at [1, 241] on span "chevron_right" at bounding box center [4, 240] width 8 height 8
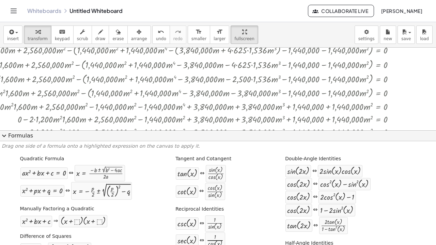
click at [3, 138] on span "expand_more" at bounding box center [4, 136] width 8 height 8
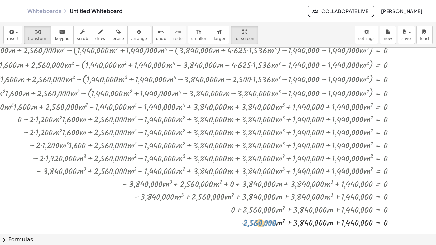
click at [264, 216] on div at bounding box center [140, 222] width 526 height 13
click at [391, 221] on div "Go back to this line Copy line as LaTeX Copy derivation as LaTeX" at bounding box center [392, 223] width 4 height 4
click at [408, 202] on li "Transform line" at bounding box center [432, 207] width 58 height 10
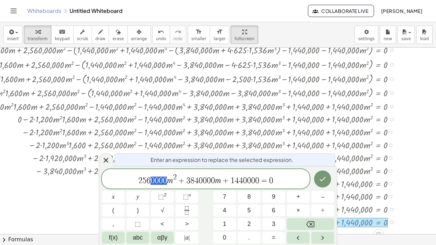
drag, startPoint x: 150, startPoint y: 180, endPoint x: 166, endPoint y: 180, distance: 16.0
drag, startPoint x: 189, startPoint y: 181, endPoint x: 206, endPoint y: 179, distance: 17.5
click at [206, 179] on span "2 5 6 m 2 + 3 8 4 0 0 0 0 m + 1 4 4 0 0 0 0 = 0" at bounding box center [206, 179] width 208 height 12
drag, startPoint x: 228, startPoint y: 181, endPoint x: 242, endPoint y: 179, distance: 13.8
click at [317, 178] on button "Done" at bounding box center [322, 179] width 17 height 17
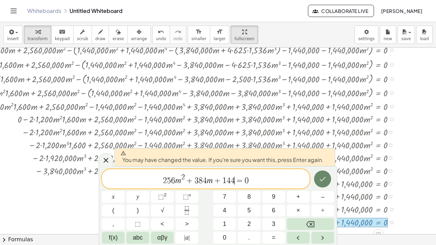
click at [319, 179] on icon "Done" at bounding box center [323, 179] width 8 height 8
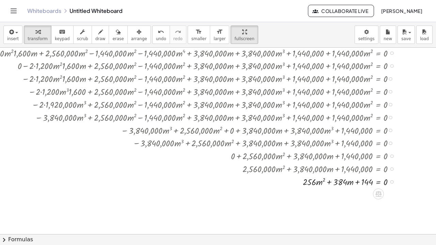
scroll to position [544, 286]
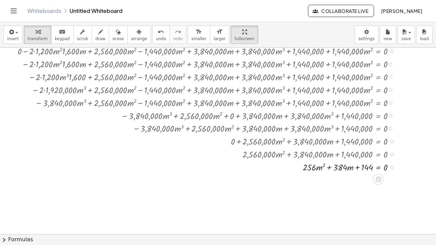
click at [392, 166] on div "Transform line Copy line as LaTeX Copy derivation as LaTeX Expand new lines: On" at bounding box center [392, 168] width 4 height 4
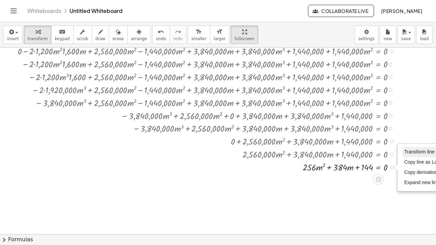
click at [405, 149] on span "Transform line" at bounding box center [419, 151] width 30 height 5
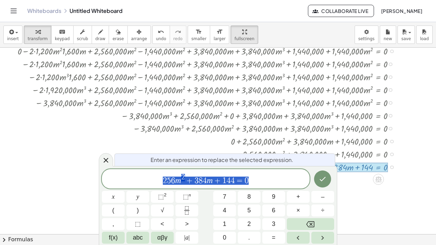
click at [158, 178] on span "2 5 6 m 2 + 3 8 4 m + 1 4 4 = 0" at bounding box center [206, 179] width 208 height 12
drag, startPoint x: 175, startPoint y: 181, endPoint x: 161, endPoint y: 177, distance: 14.2
drag, startPoint x: 195, startPoint y: 178, endPoint x: 207, endPoint y: 179, distance: 12.0
drag, startPoint x: 222, startPoint y: 177, endPoint x: 237, endPoint y: 177, distance: 14.7
click at [237, 177] on span "1 2 8 m 2 + 1 9 2 m + 1 4 4 = 0" at bounding box center [206, 179] width 208 height 12
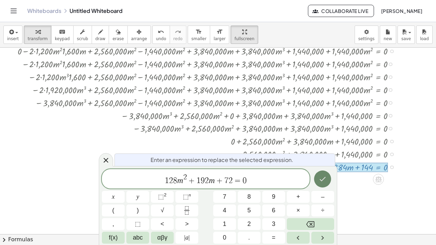
click at [318, 178] on button "Done" at bounding box center [322, 179] width 17 height 17
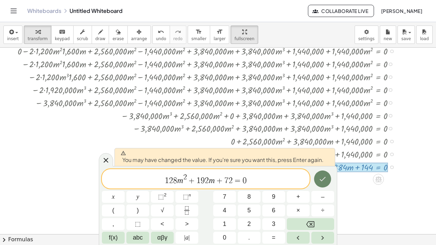
click at [321, 174] on button "Done" at bounding box center [322, 179] width 17 height 17
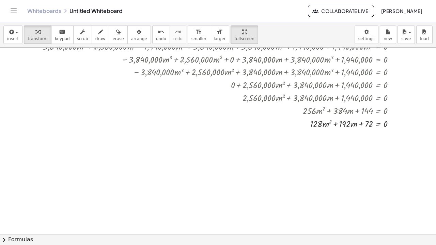
scroll to position [601, 286]
click at [3, 242] on span "chevron_right" at bounding box center [4, 240] width 8 height 8
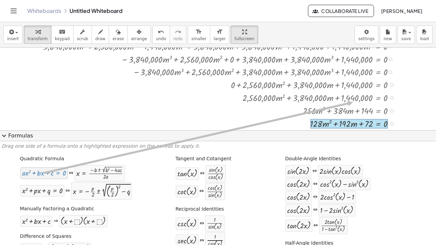
drag, startPoint x: 56, startPoint y: 176, endPoint x: 352, endPoint y: 103, distance: 305.2
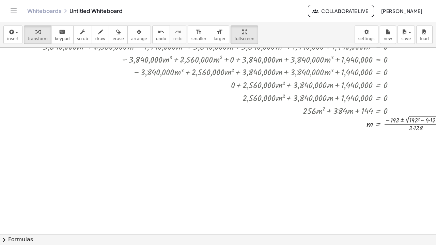
scroll to position [601, 333]
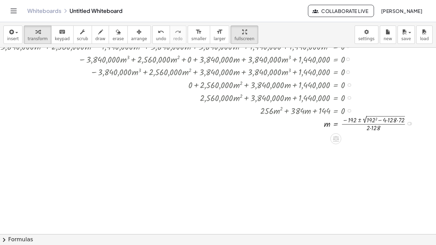
click at [373, 114] on div at bounding box center [127, 123] width 587 height 19
click at [382, 114] on div at bounding box center [127, 123] width 587 height 19
click at [388, 133] on div at bounding box center [127, 142] width 587 height 19
click at [371, 133] on div at bounding box center [127, 142] width 587 height 19
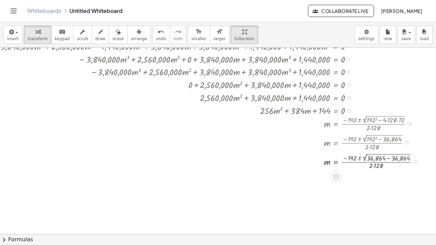
click at [383, 152] on div at bounding box center [130, 161] width 593 height 19
click at [348, 171] on div at bounding box center [130, 180] width 593 height 19
click at [356, 189] on div at bounding box center [130, 198] width 593 height 19
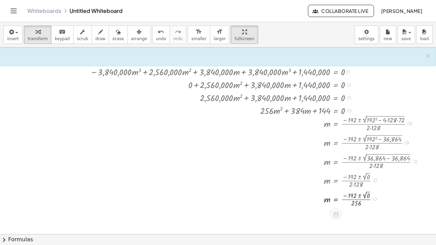
click at [355, 189] on div at bounding box center [130, 198] width 593 height 19
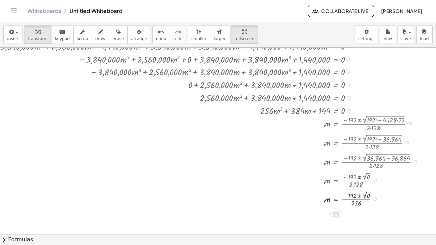
click at [355, 189] on div at bounding box center [130, 198] width 593 height 19
click at [362, 189] on div at bounding box center [130, 198] width 593 height 19
click at [355, 190] on div at bounding box center [130, 199] width 593 height 18
click at [347, 190] on div at bounding box center [130, 199] width 593 height 18
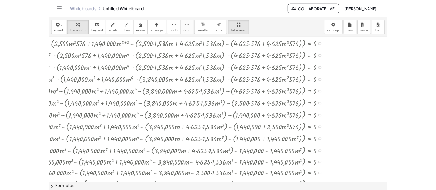
scroll to position [328, 333]
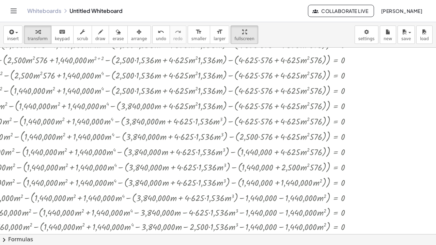
drag, startPoint x: 225, startPoint y: 16, endPoint x: 221, endPoint y: 45, distance: 28.8
click at [225, 0] on html "Graspable Math Activities Whiteboards Classes Account v1.28.4 | Privacy policy …" at bounding box center [218, 122] width 436 height 245
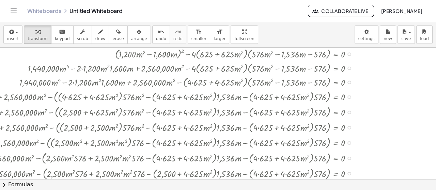
scroll to position [136, 333]
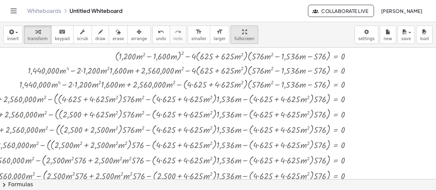
drag, startPoint x: 182, startPoint y: 35, endPoint x: 232, endPoint y: 30, distance: 51.1
click at [196, 35] on icon "format_size" at bounding box center [199, 32] width 6 height 8
click at [191, 37] on span "smaller" at bounding box center [198, 38] width 15 height 5
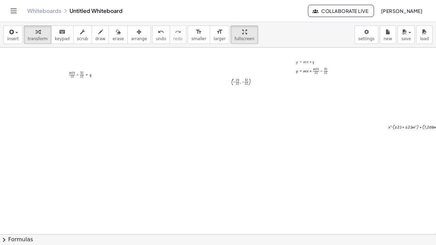
scroll to position [284, 333]
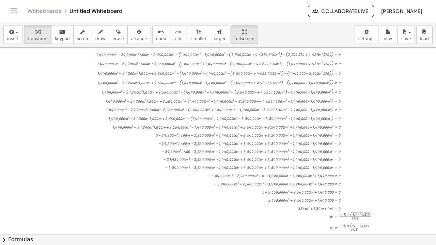
click at [417, 100] on div at bounding box center [54, 182] width 764 height 837
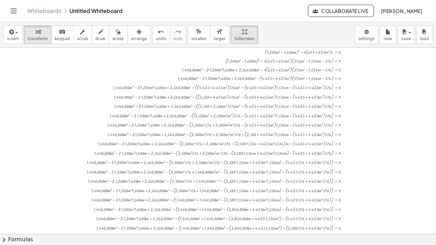
scroll to position [125, 333]
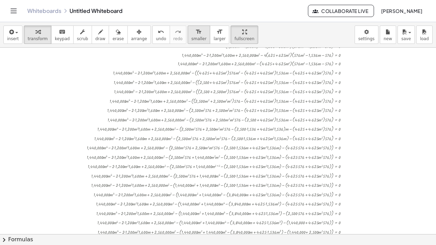
click at [191, 36] on span "smaller" at bounding box center [198, 38] width 15 height 5
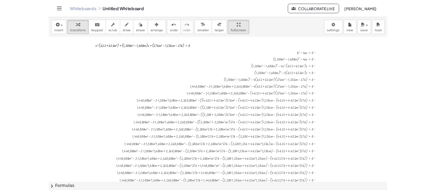
scroll to position [57, 333]
